Goal: Task Accomplishment & Management: Manage account settings

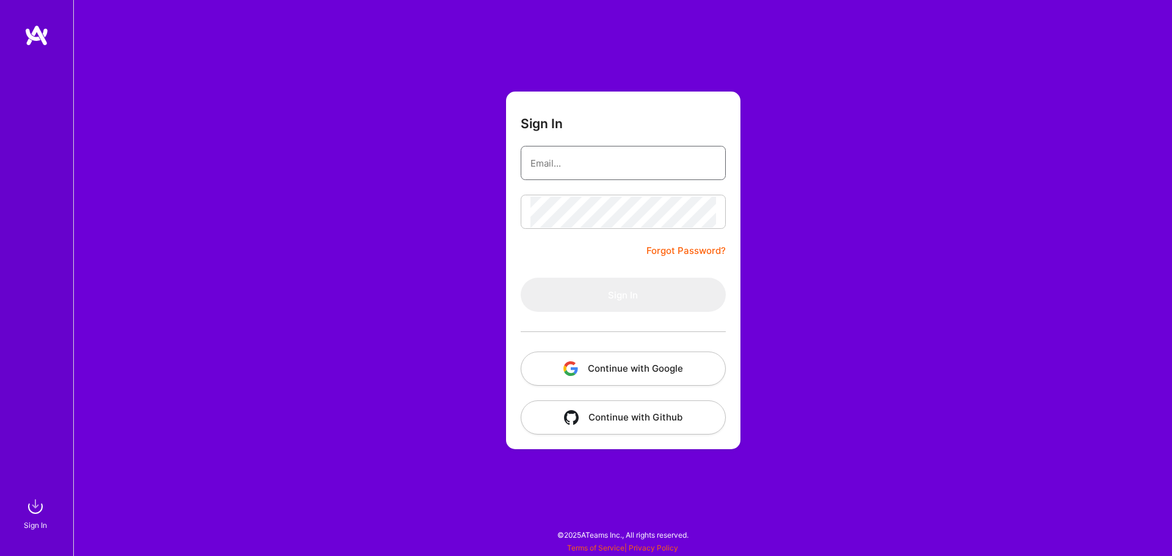
type input "[EMAIL_ADDRESS][DOMAIN_NAME]"
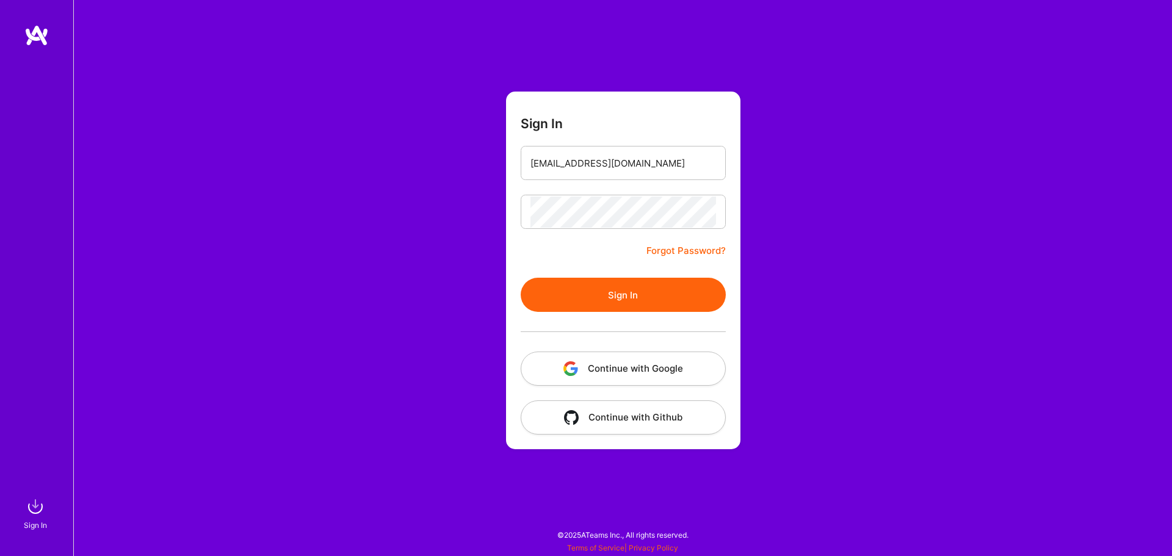
click at [654, 286] on button "Sign In" at bounding box center [622, 295] width 205 height 34
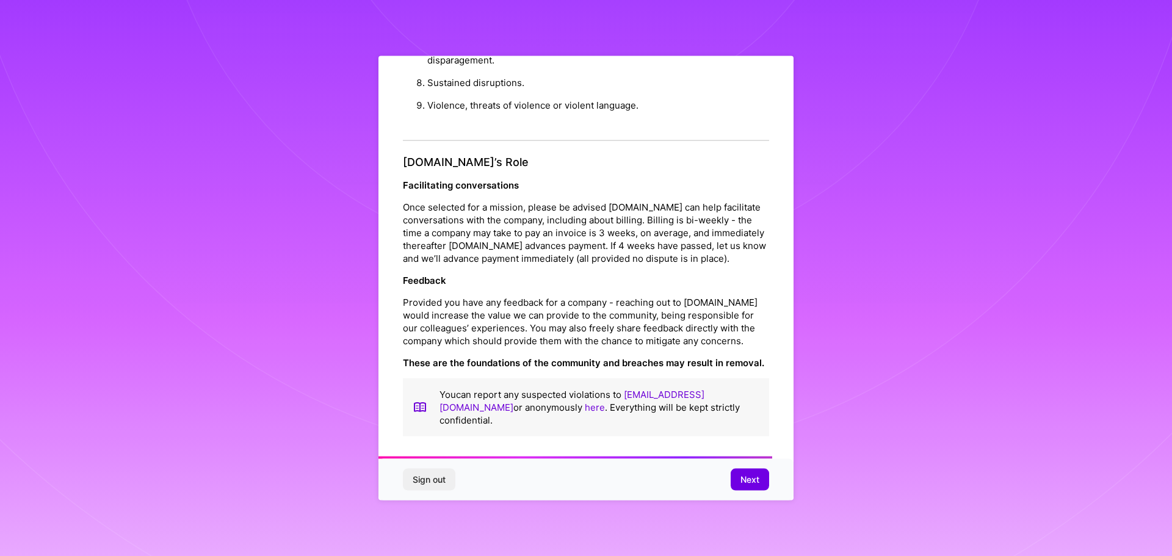
scroll to position [1322, 0]
click at [741, 482] on span "Next" at bounding box center [749, 480] width 19 height 12
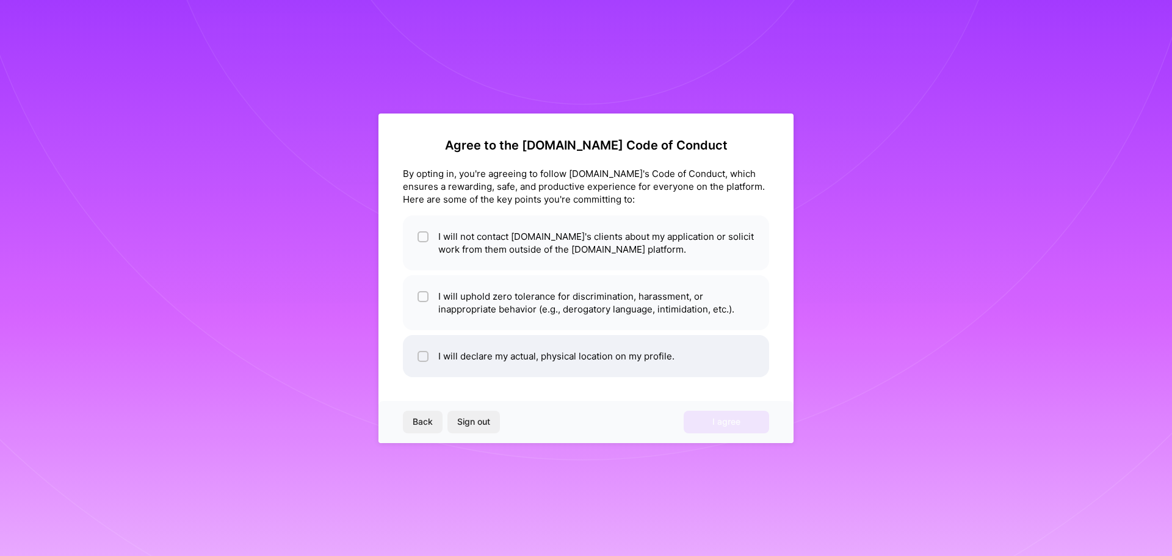
click at [425, 359] on input "checkbox" at bounding box center [424, 357] width 9 height 9
checkbox input "true"
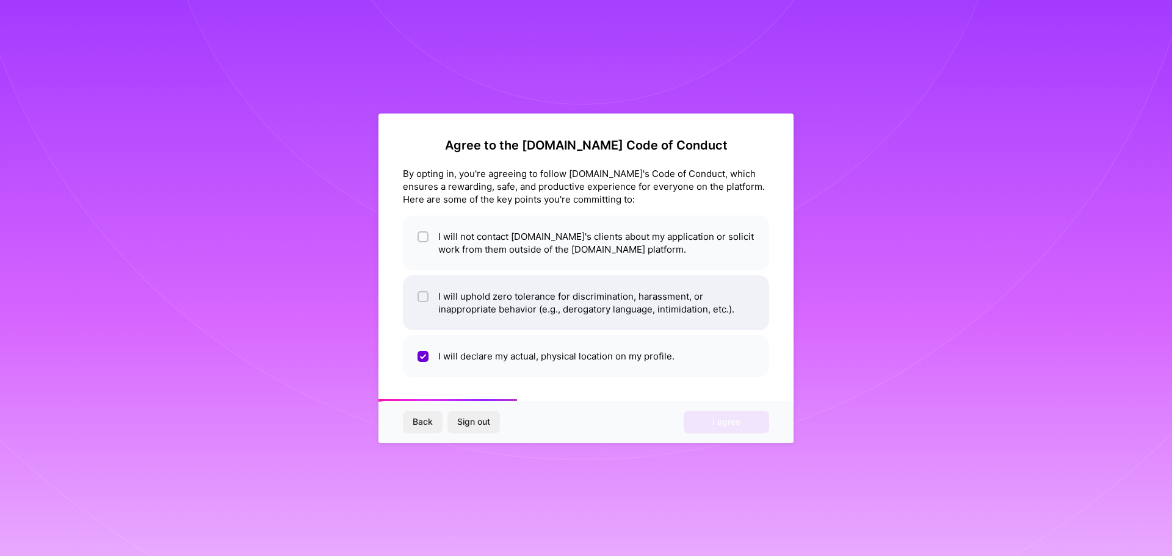
drag, startPoint x: 431, startPoint y: 312, endPoint x: 430, endPoint y: 256, distance: 55.6
click at [431, 311] on li "I will uphold zero tolerance for discrimination, harassment, or inappropriate b…" at bounding box center [586, 302] width 366 height 55
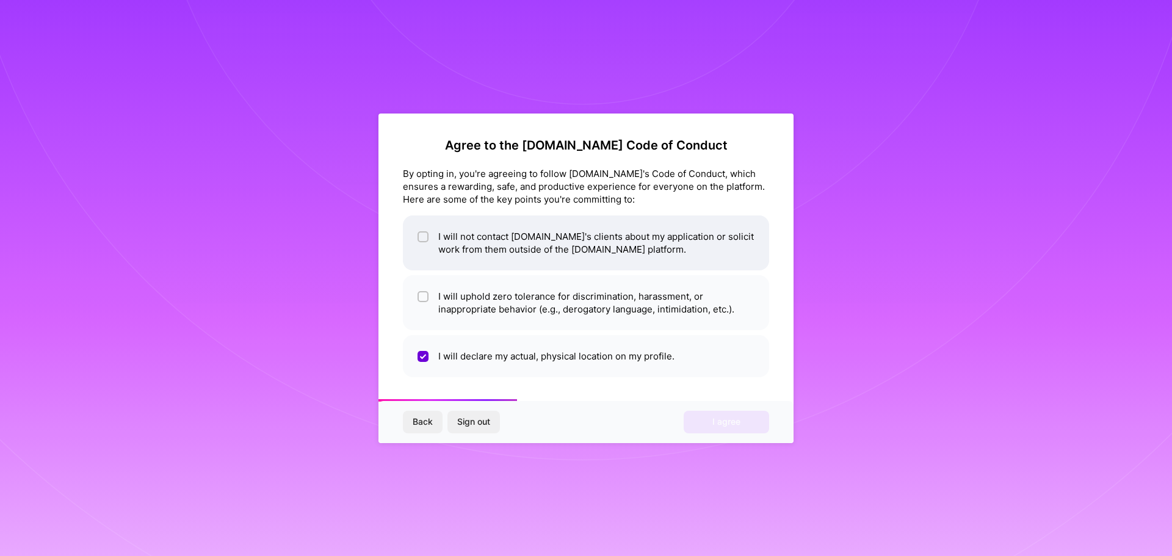
checkbox input "true"
click at [430, 246] on li "I will not contact A.Team's clients about my application or solicit work from t…" at bounding box center [586, 242] width 366 height 55
checkbox input "true"
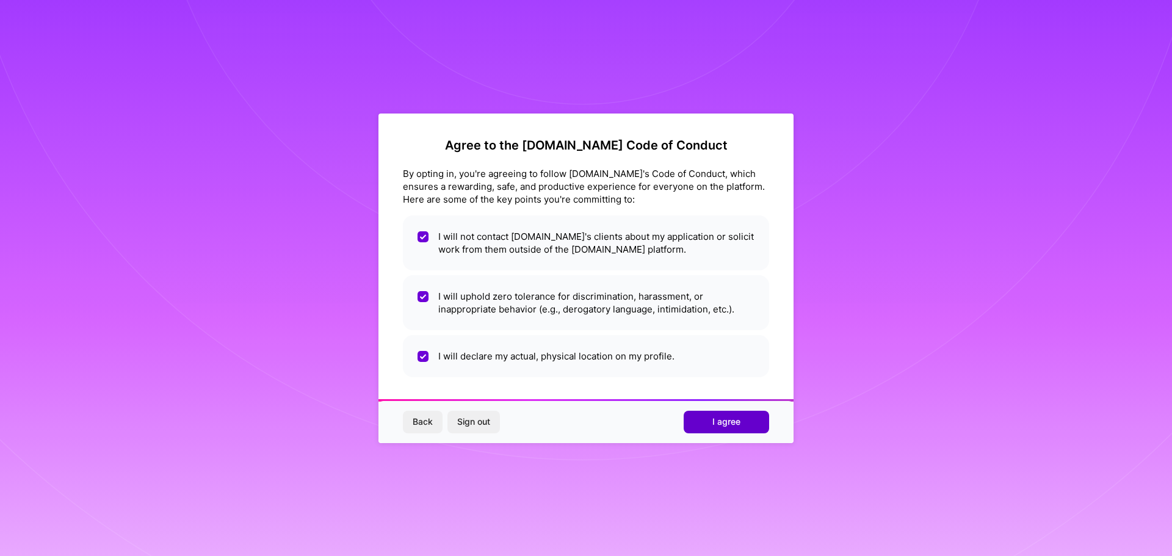
click at [747, 421] on button "I agree" at bounding box center [725, 422] width 85 height 22
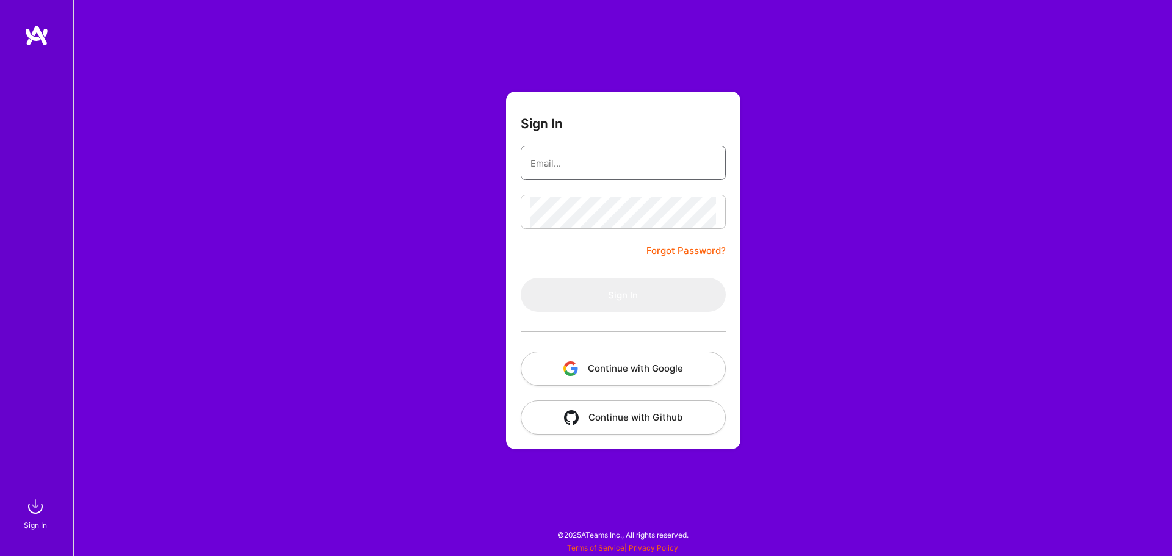
click at [575, 165] on input "email" at bounding box center [622, 163] width 185 height 31
type input "tejastawrej@gmail.com"
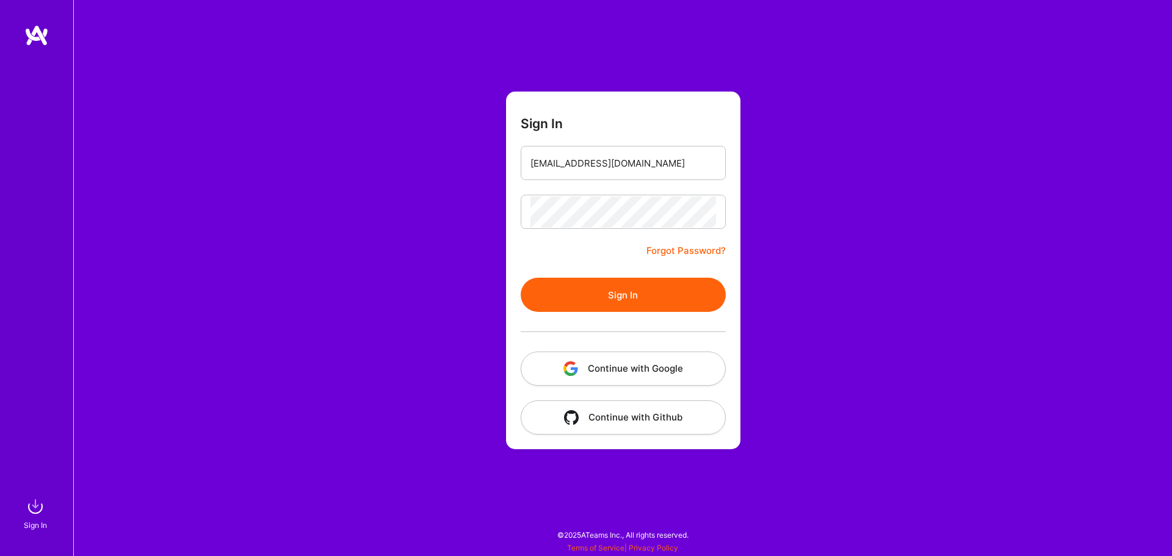
click at [653, 284] on button "Sign In" at bounding box center [622, 295] width 205 height 34
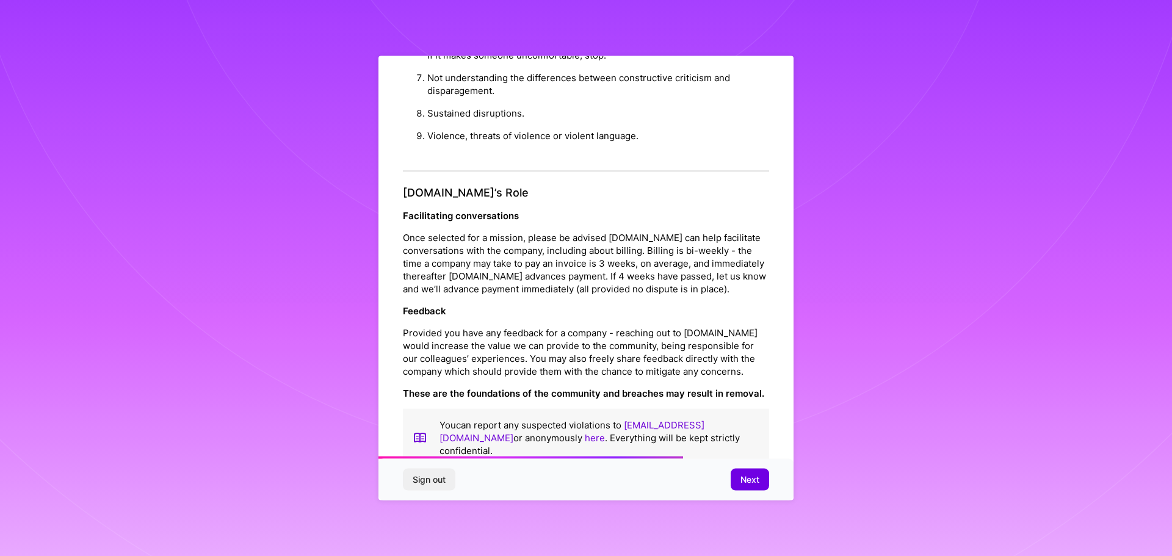
scroll to position [1322, 0]
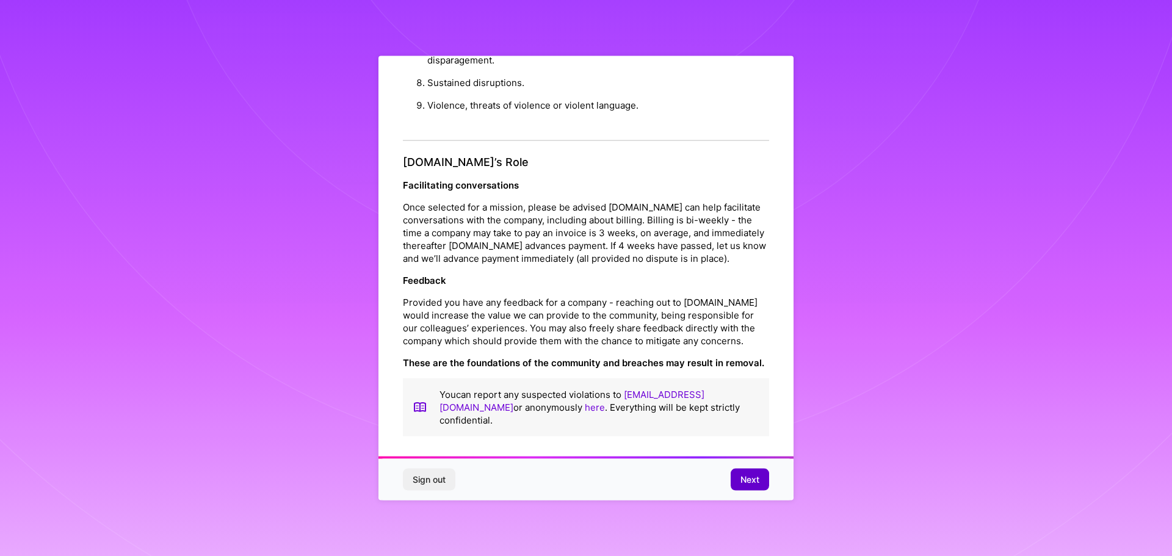
click at [745, 486] on button "Next" at bounding box center [749, 480] width 38 height 22
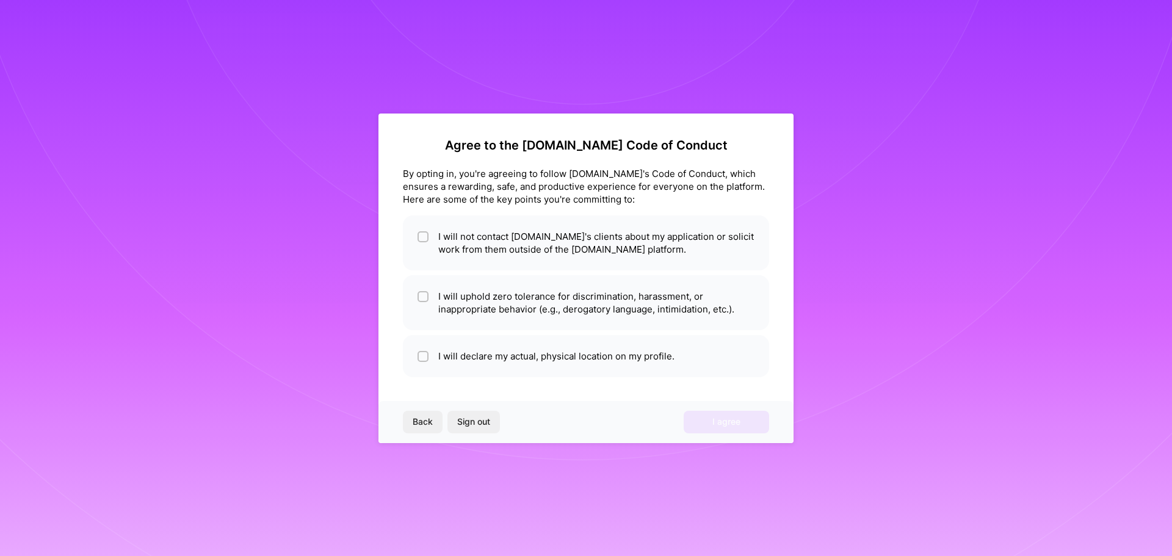
scroll to position [0, 0]
click at [492, 254] on li "I will not contact A.Team's clients about my application or solicit work from t…" at bounding box center [586, 242] width 366 height 55
checkbox input "true"
click at [527, 367] on li "I will declare my actual, physical location on my profile." at bounding box center [586, 356] width 366 height 42
checkbox input "true"
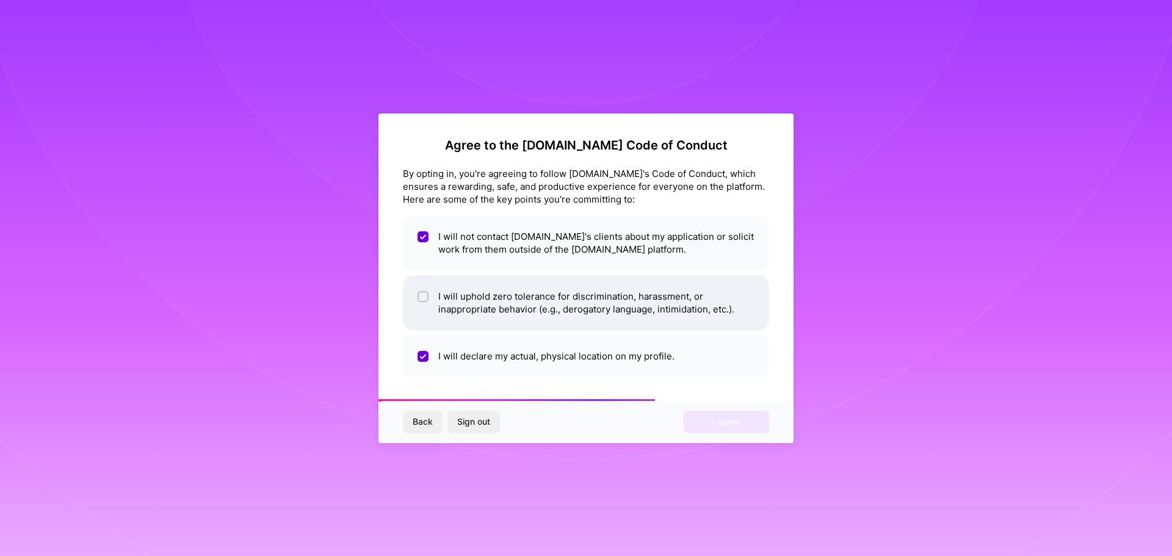
click at [514, 312] on li "I will uphold zero tolerance for discrimination, harassment, or inappropriate b…" at bounding box center [586, 302] width 366 height 55
checkbox input "true"
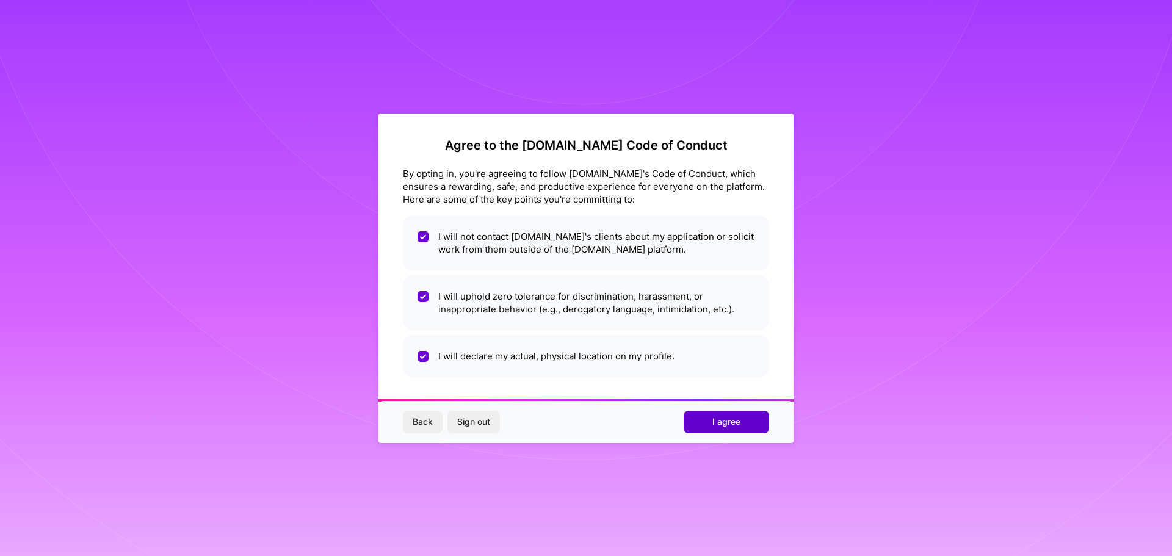
click at [713, 421] on span "I agree" at bounding box center [726, 422] width 28 height 12
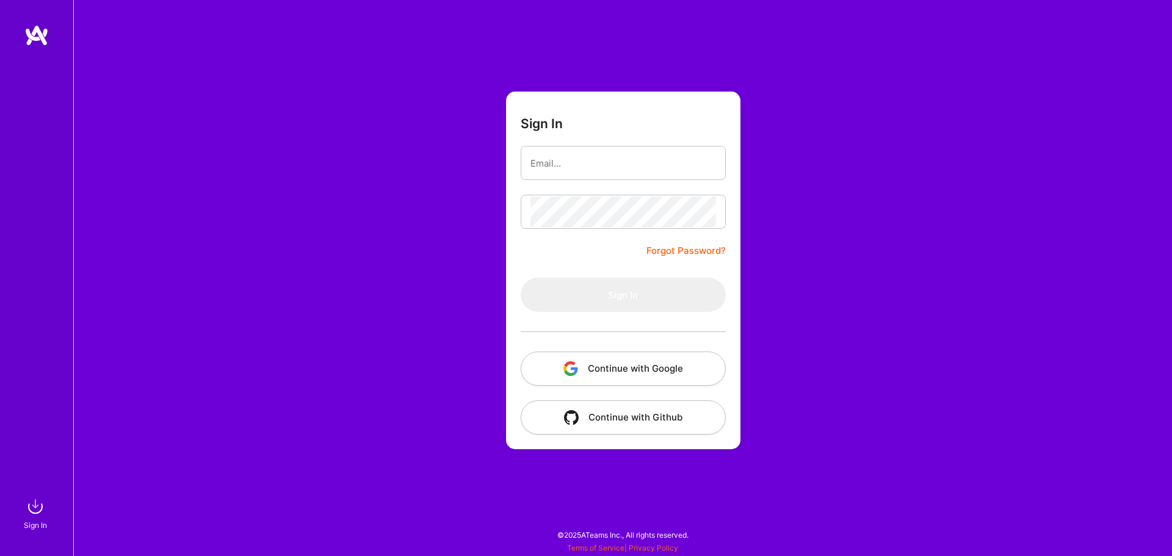
click at [563, 146] on div at bounding box center [622, 163] width 205 height 34
click at [570, 164] on input "email" at bounding box center [622, 163] width 185 height 31
type input "tejastawrej@gmail.com"
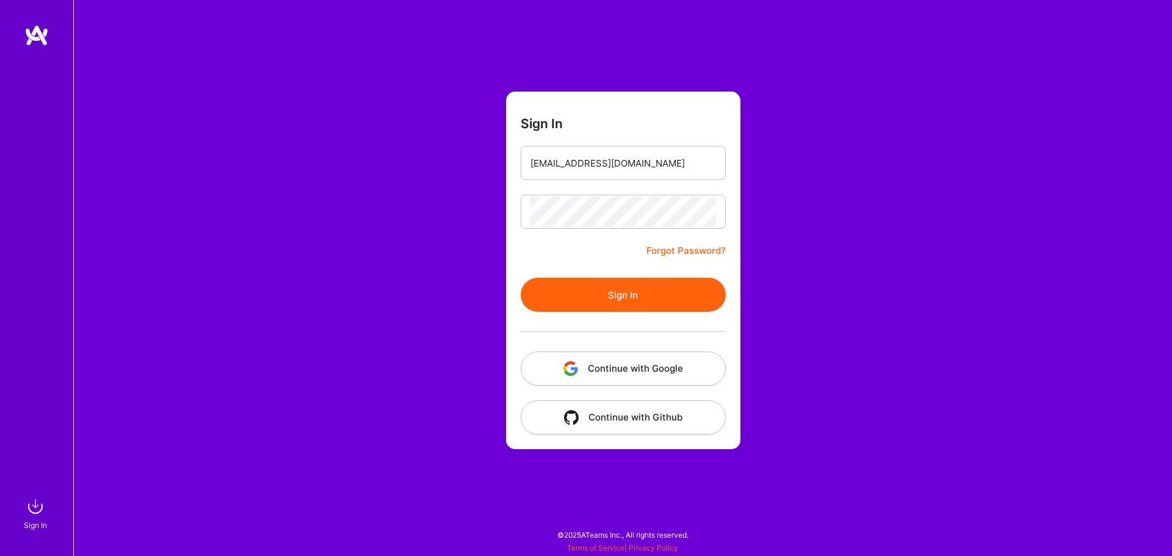
click at [608, 298] on button "Sign In" at bounding box center [622, 295] width 205 height 34
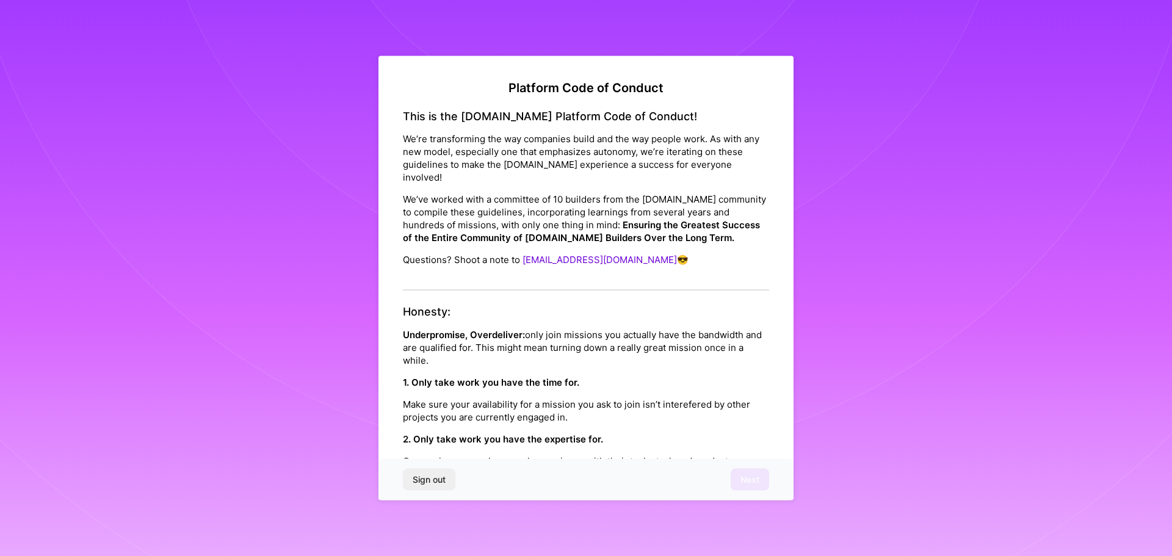
click at [437, 478] on span "Sign out" at bounding box center [428, 480] width 33 height 12
click at [439, 480] on span "Sign out" at bounding box center [428, 480] width 33 height 12
